Goal: Information Seeking & Learning: Learn about a topic

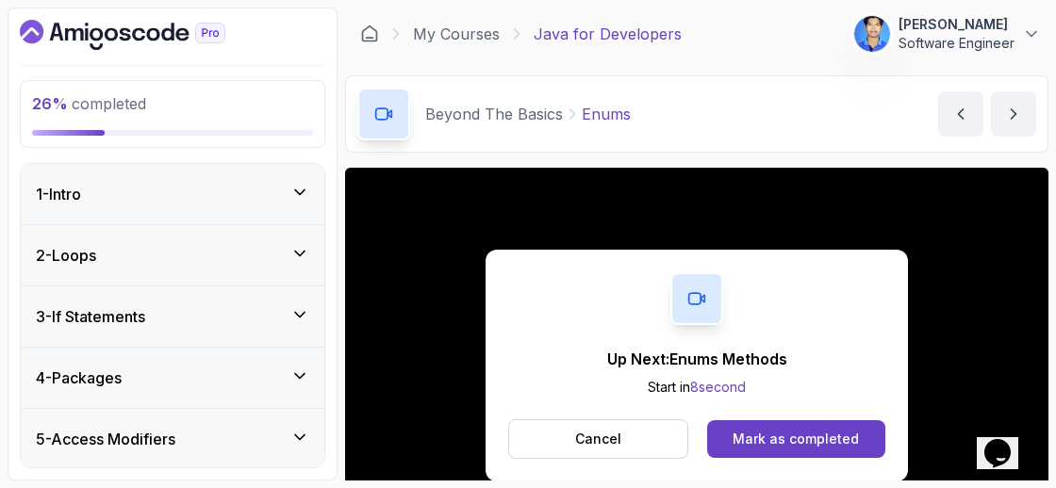
scroll to position [133, 0]
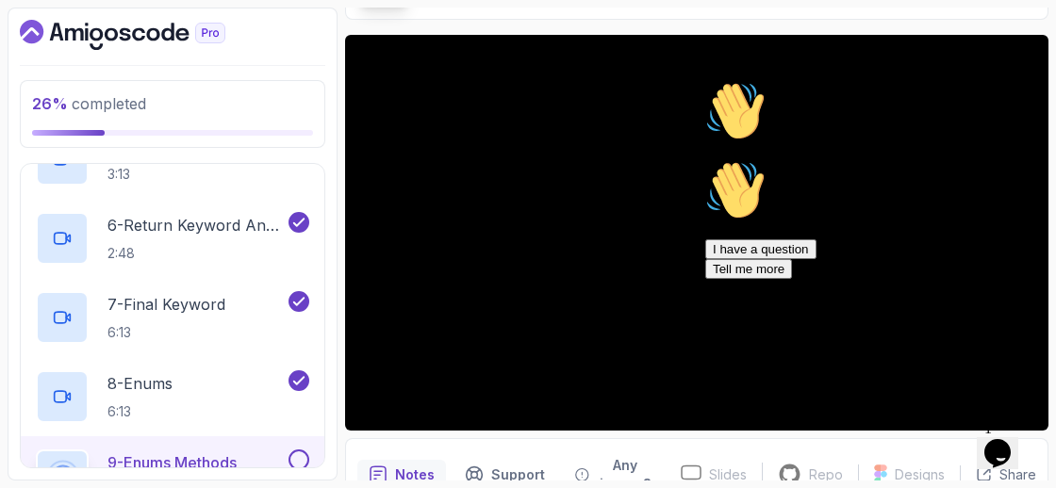
click at [1008, 145] on div "Hi! How can we help?" at bounding box center [874, 113] width 339 height 64
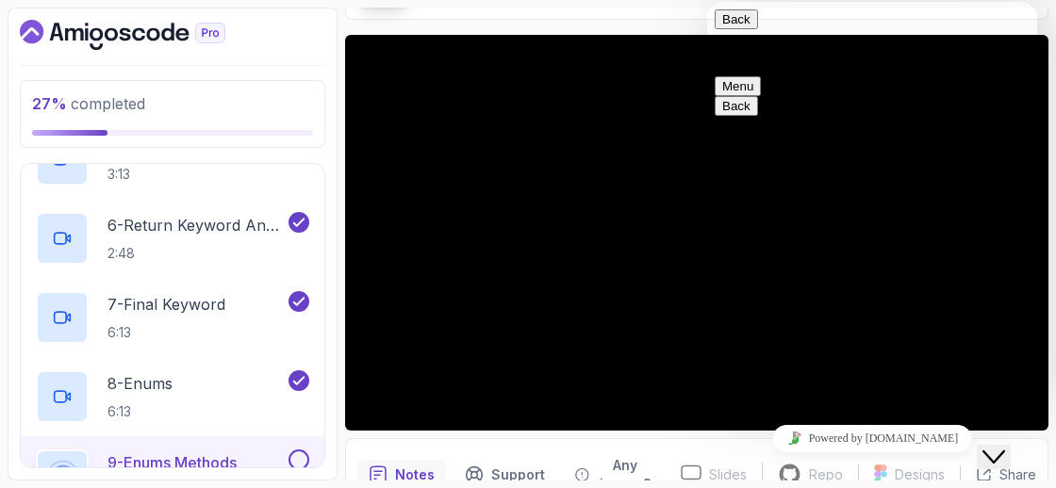
click at [994, 454] on button "Close Chat This icon closes the chat window." at bounding box center [994, 457] width 34 height 25
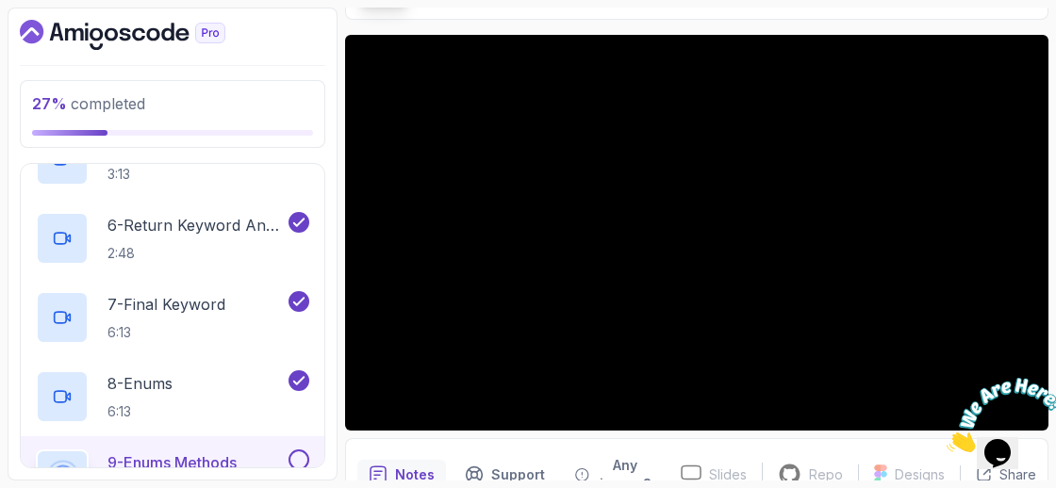
click at [946, 439] on icon "Close" at bounding box center [946, 447] width 0 height 16
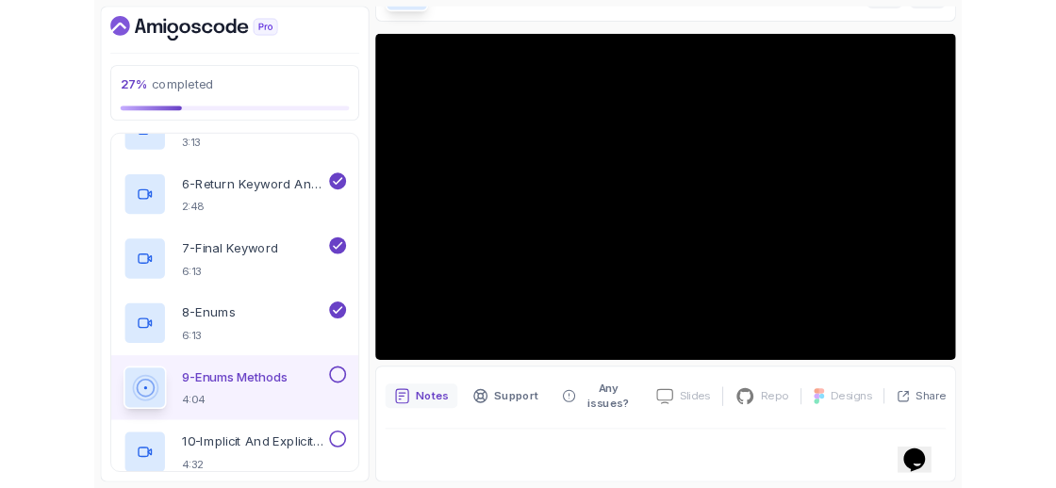
scroll to position [123, 0]
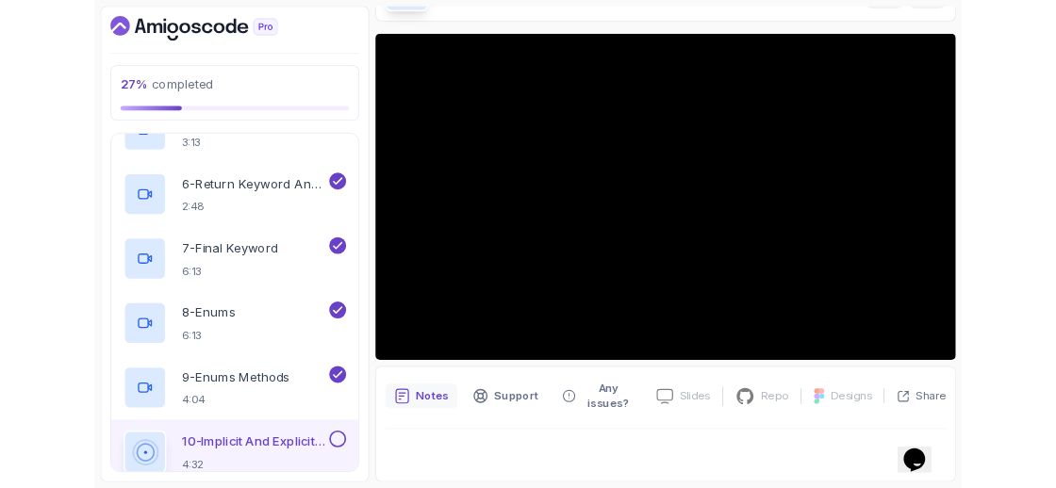
scroll to position [123, 0]
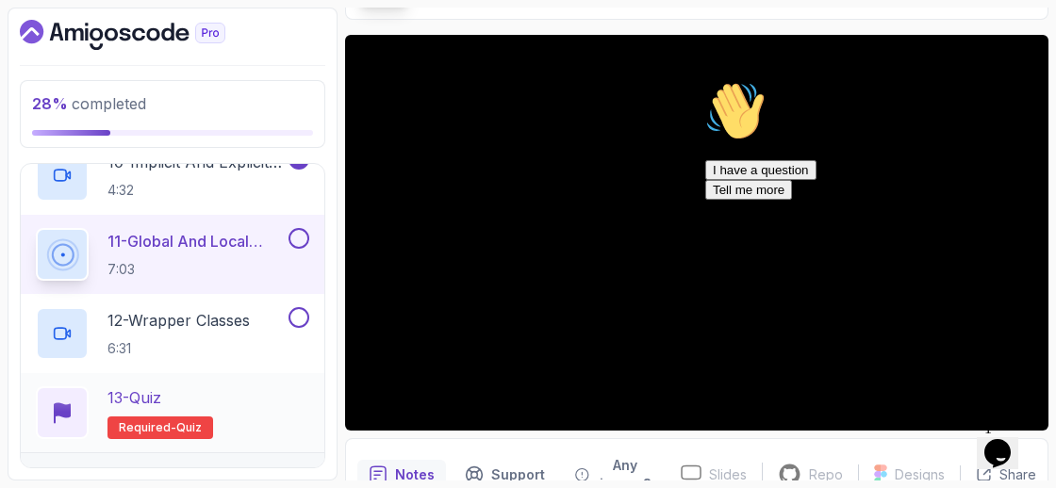
scroll to position [1110, 0]
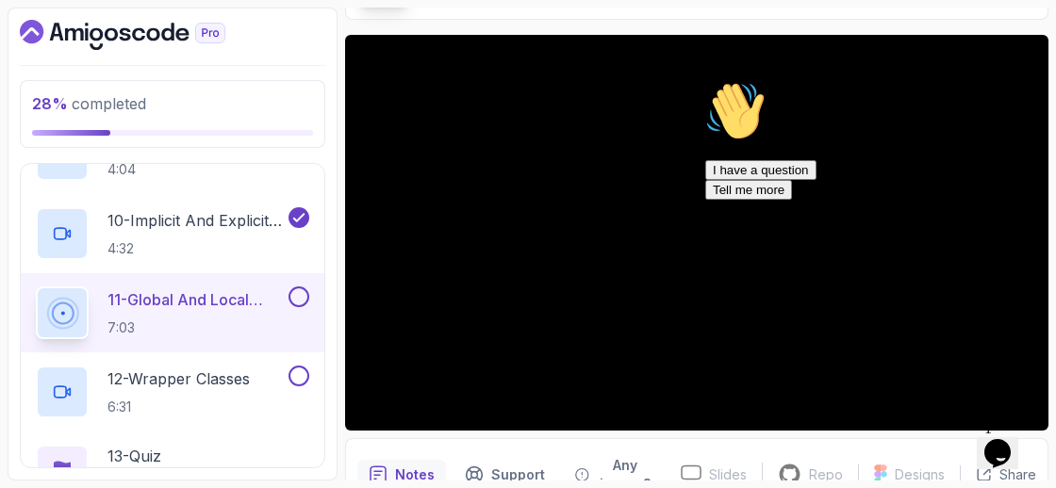
click at [705, 81] on icon "Chat attention grabber" at bounding box center [705, 81] width 0 height 0
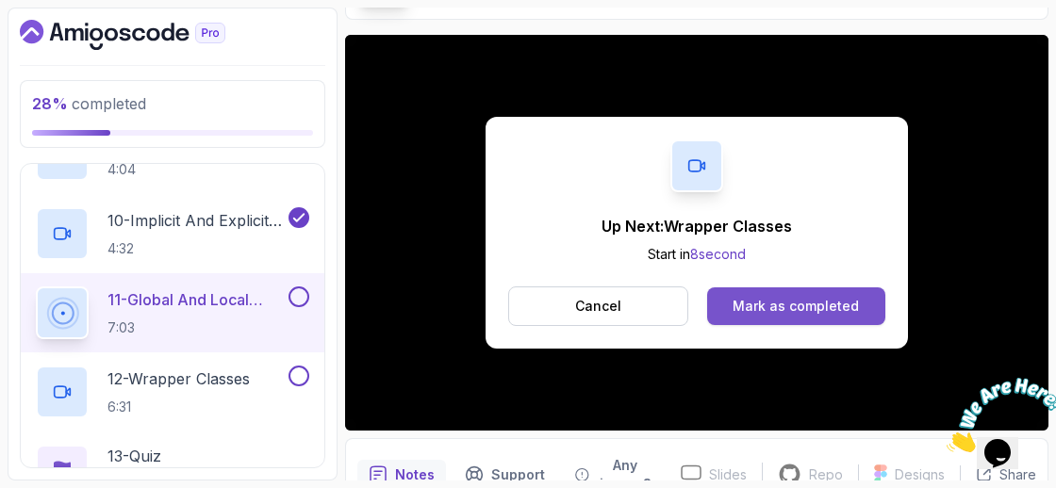
click at [843, 319] on button "Mark as completed" at bounding box center [796, 307] width 178 height 38
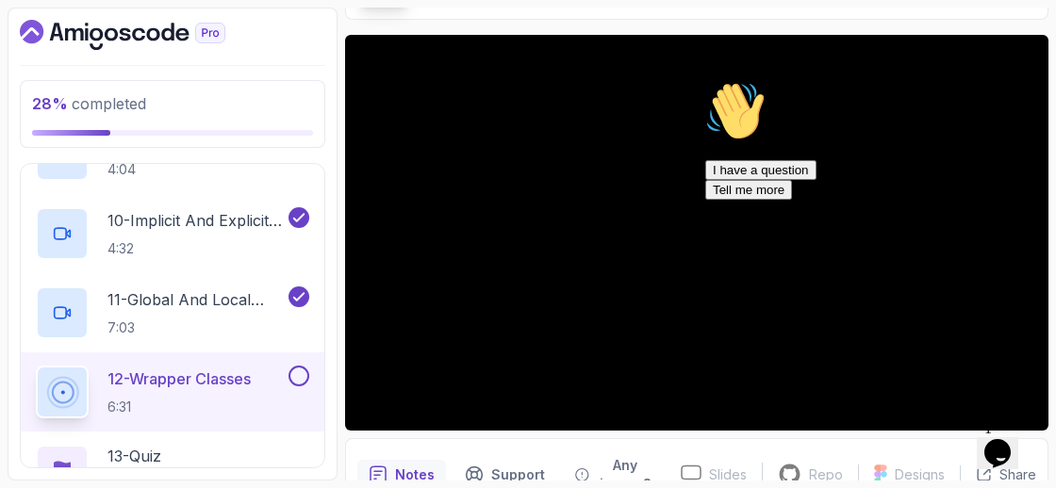
click at [1028, 200] on div "Hi! How can we help? I have a question Tell me more" at bounding box center [874, 140] width 339 height 119
click at [1025, 81] on div "Chat attention grabber" at bounding box center [874, 81] width 339 height 0
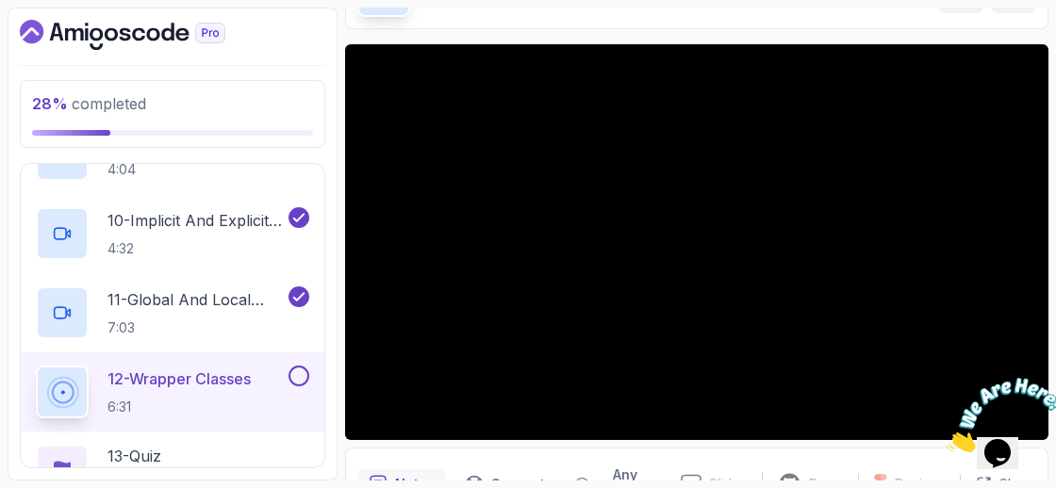
scroll to position [230, 0]
